Goal: Information Seeking & Learning: Find specific fact

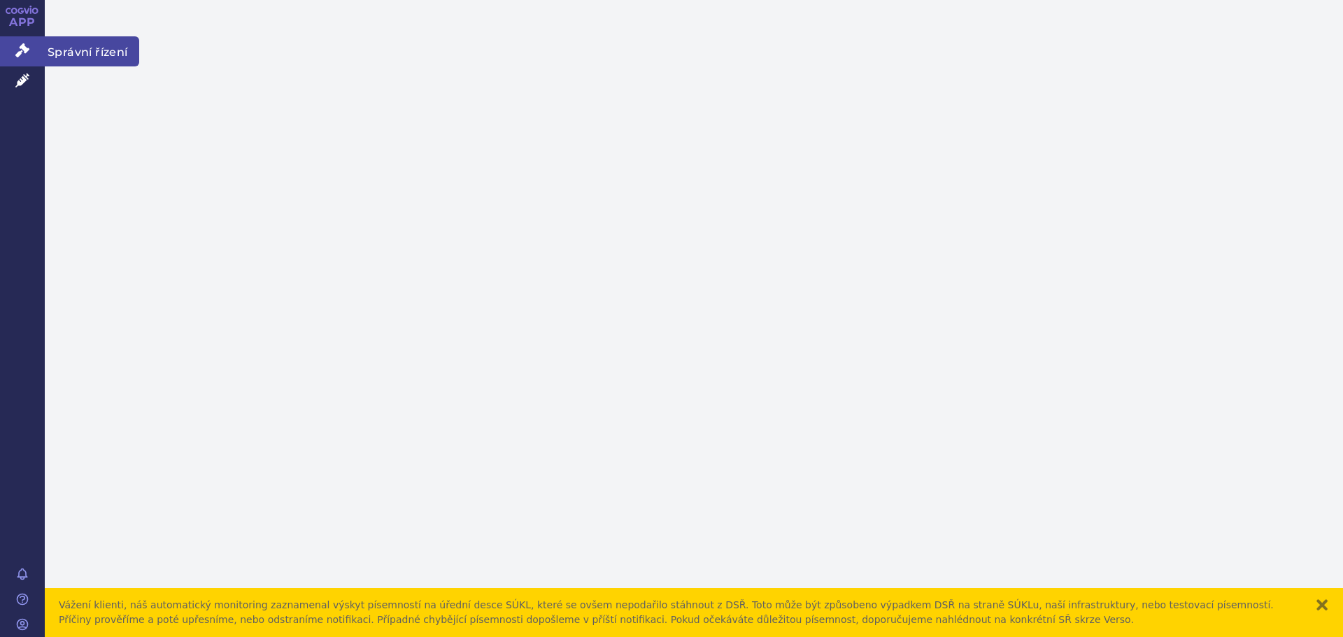
click at [97, 49] on span "Správní řízení" at bounding box center [92, 50] width 94 height 29
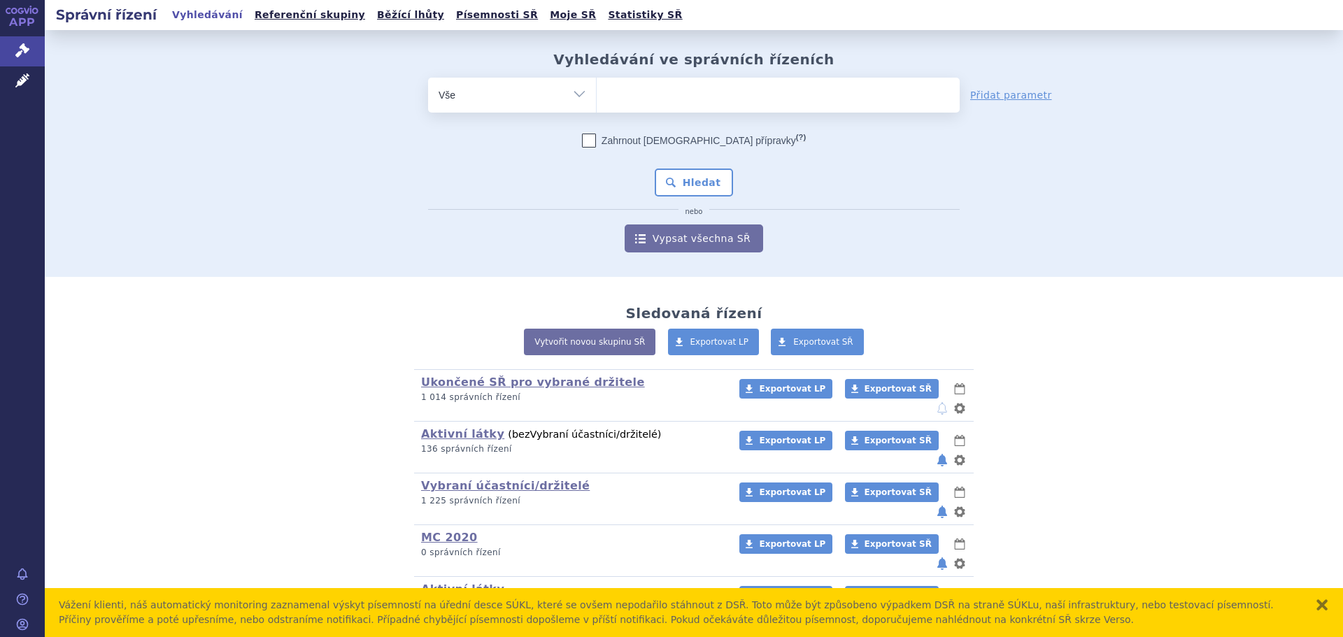
click at [668, 97] on ul at bounding box center [778, 92] width 363 height 29
click at [597, 97] on select at bounding box center [596, 94] width 1 height 35
click at [626, 108] on span at bounding box center [778, 95] width 363 height 35
click at [597, 108] on select at bounding box center [596, 94] width 1 height 35
type input "de"
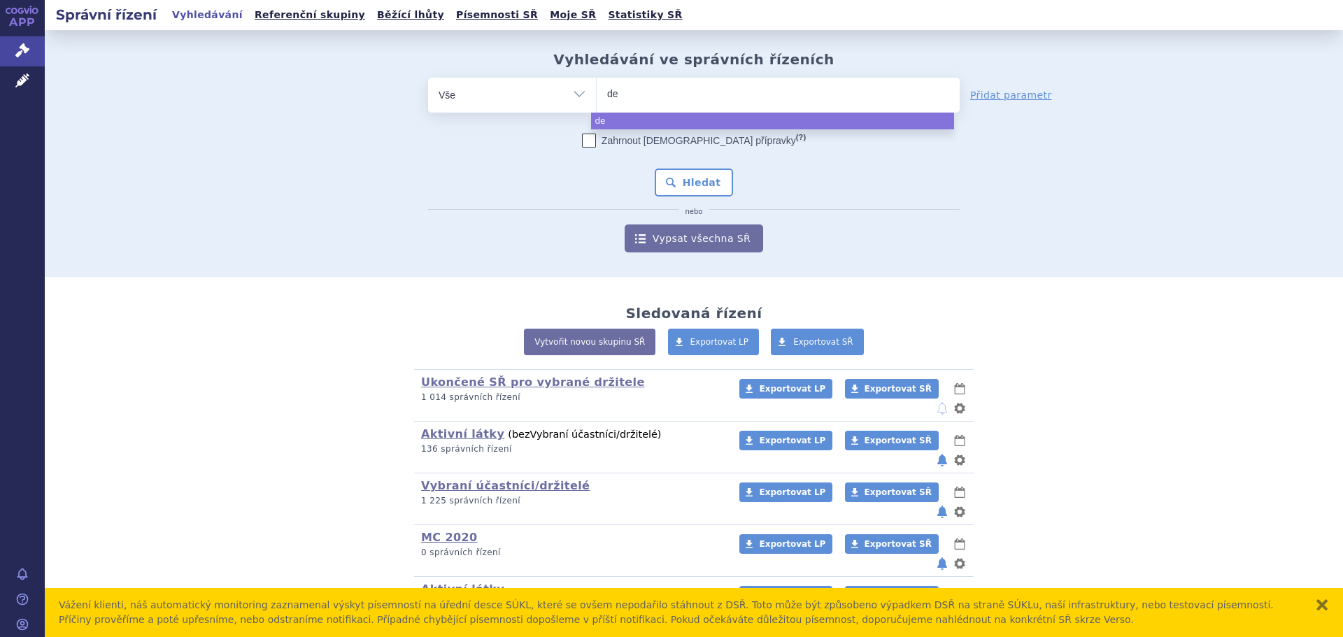
type input "del"
type input "delia"
type input "delian"
type input "deliand"
type input "delianda"
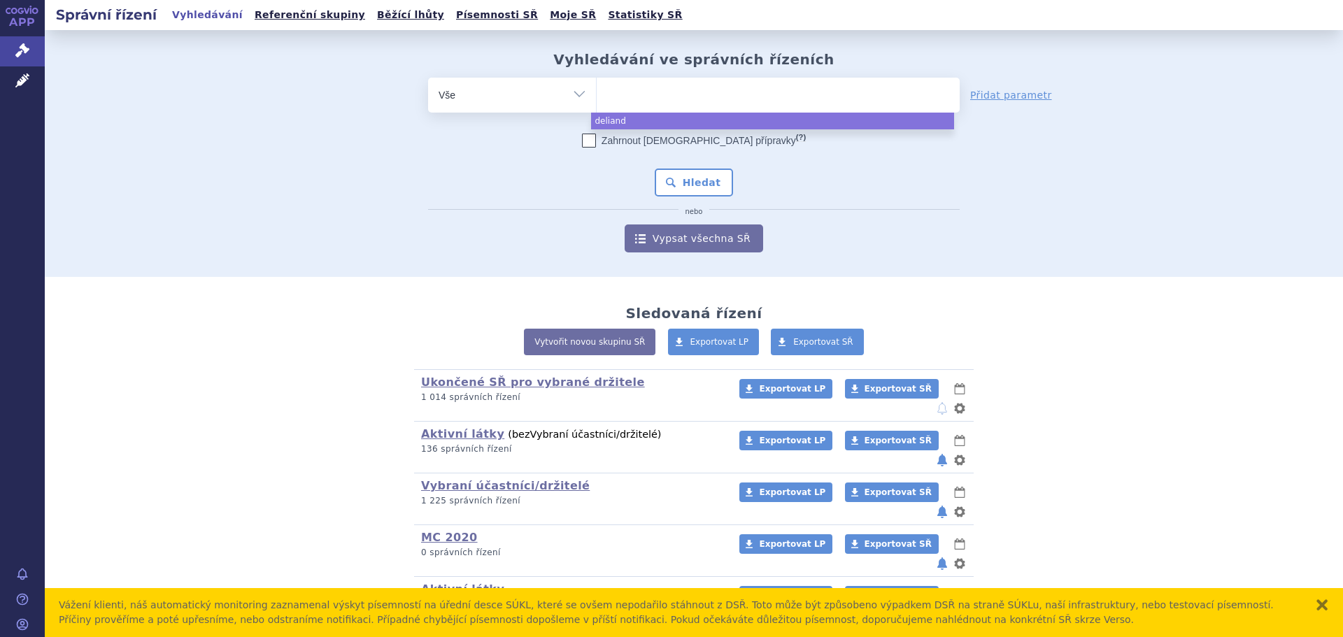
select select "delianda"
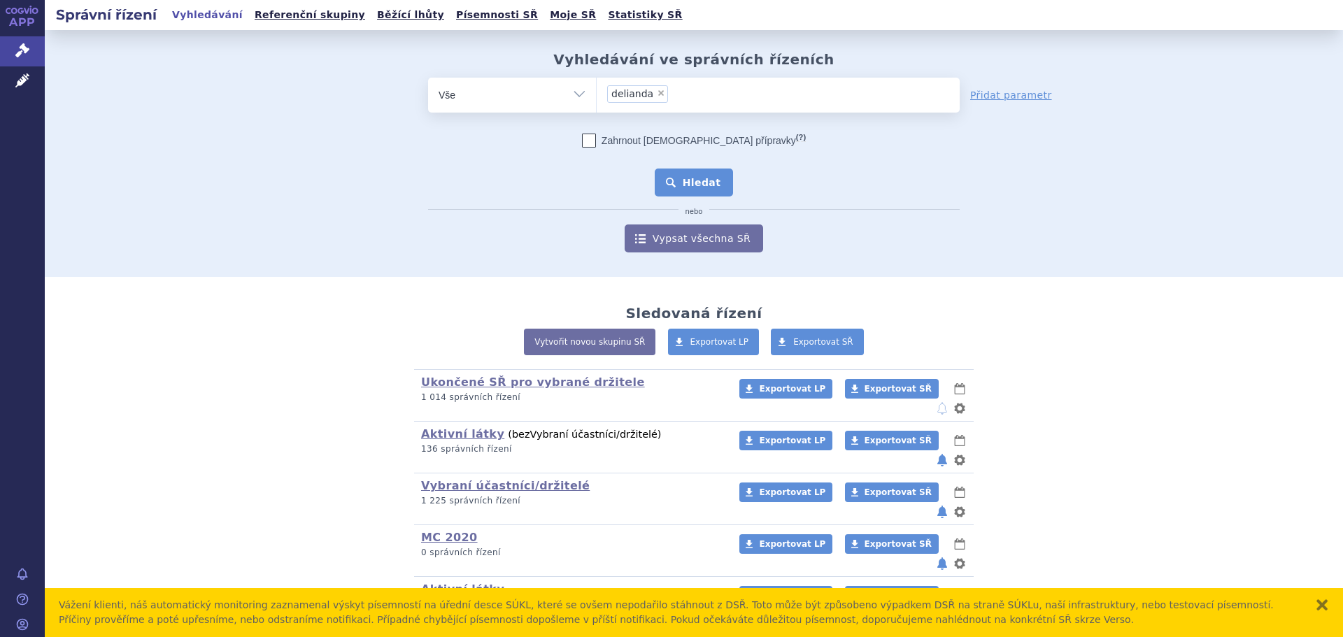
click at [691, 189] on button "Hledat" at bounding box center [694, 183] width 79 height 28
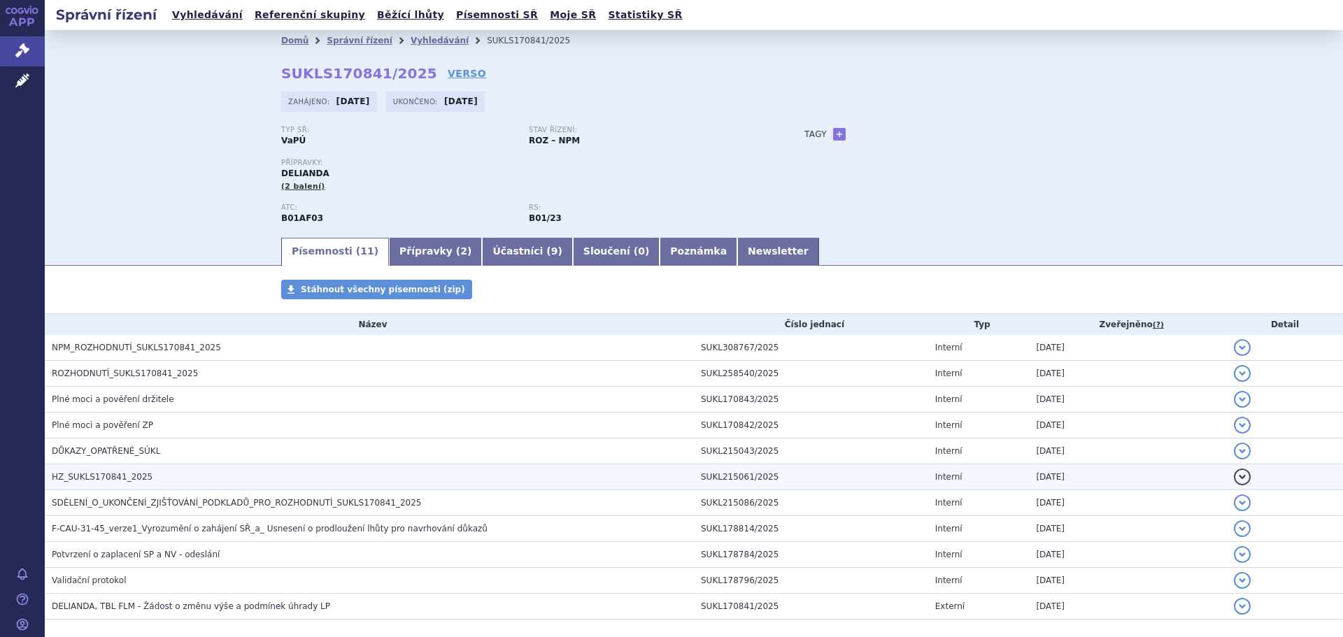
drag, startPoint x: 0, startPoint y: 0, endPoint x: 77, endPoint y: 473, distance: 479.0
click at [77, 473] on span "HZ_SUKLS170841_2025" at bounding box center [102, 477] width 101 height 10
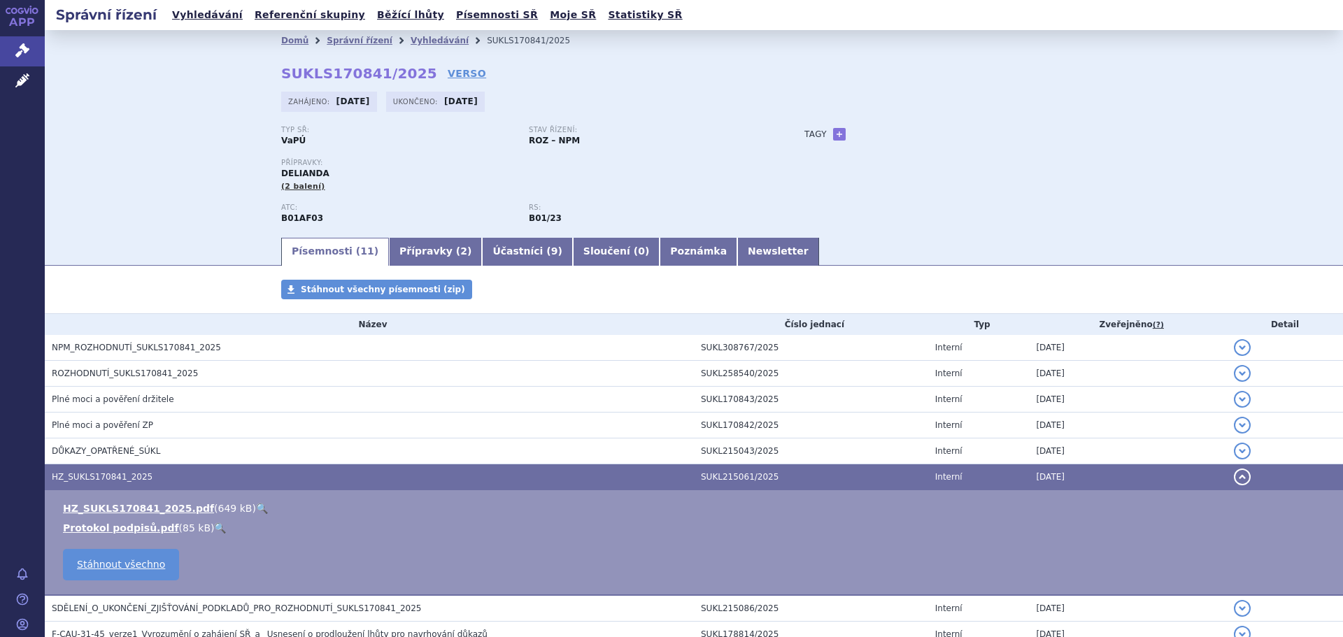
click at [256, 505] on link "🔍" at bounding box center [262, 508] width 12 height 11
